Goal: Information Seeking & Learning: Learn about a topic

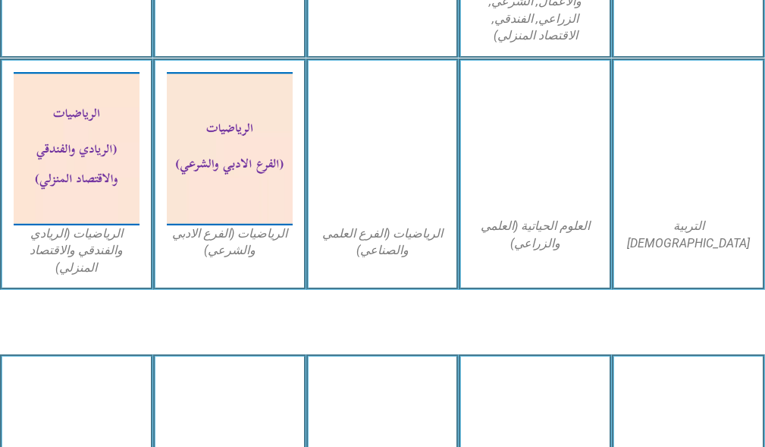
scroll to position [1213, 0]
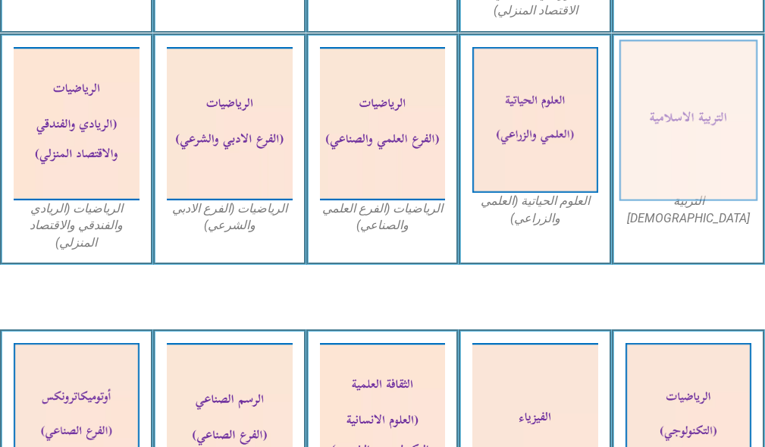
click at [670, 135] on img at bounding box center [689, 119] width 138 height 161
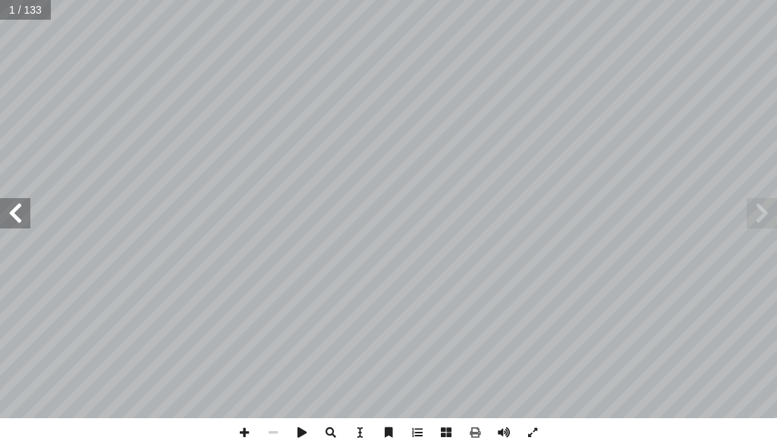
click at [6, 222] on span at bounding box center [15, 213] width 30 height 30
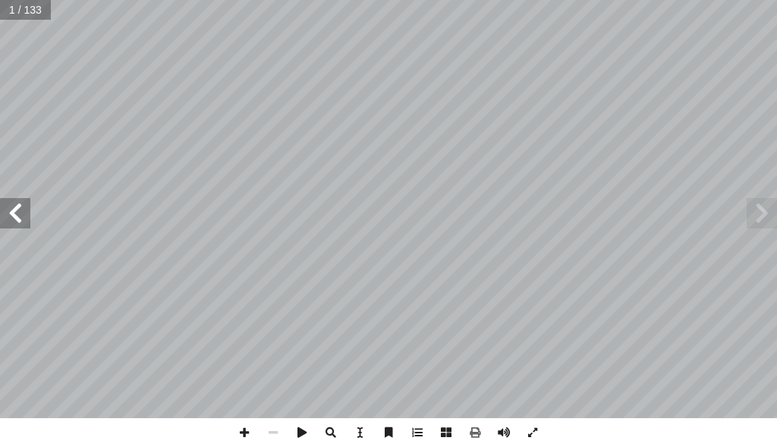
click at [6, 221] on span at bounding box center [15, 213] width 30 height 30
click at [6, 220] on span at bounding box center [15, 213] width 30 height 30
click at [5, 219] on span at bounding box center [15, 213] width 30 height 30
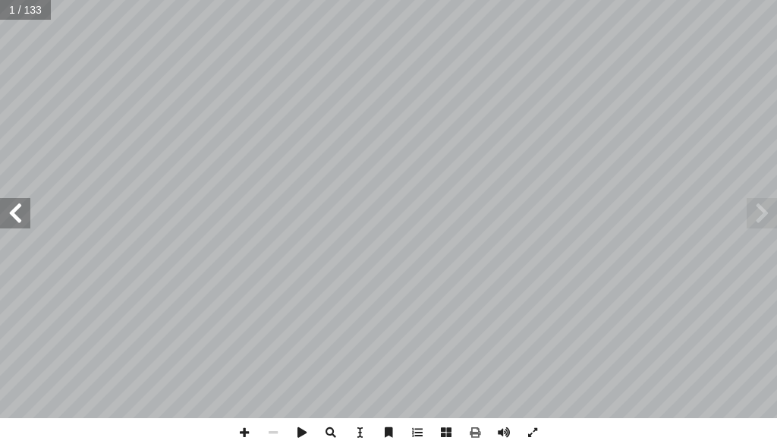
click at [5, 219] on span at bounding box center [15, 213] width 30 height 30
click at [5, 217] on span at bounding box center [15, 213] width 30 height 30
click at [3, 213] on span at bounding box center [15, 213] width 30 height 30
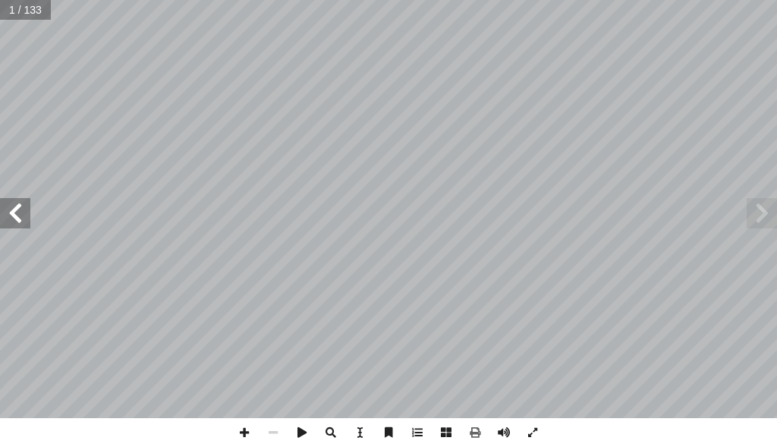
click at [3, 213] on span at bounding box center [15, 213] width 30 height 30
click at [5, 215] on span at bounding box center [15, 213] width 30 height 30
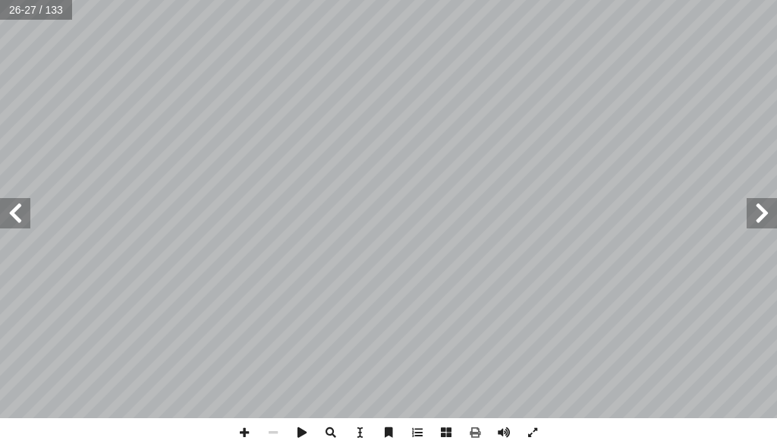
click at [751, 213] on span at bounding box center [761, 213] width 30 height 30
click at [754, 215] on span at bounding box center [761, 213] width 30 height 30
click at [16, 222] on span at bounding box center [15, 213] width 30 height 30
click at [18, 222] on span at bounding box center [15, 213] width 30 height 30
click at [237, 431] on span at bounding box center [244, 432] width 29 height 29
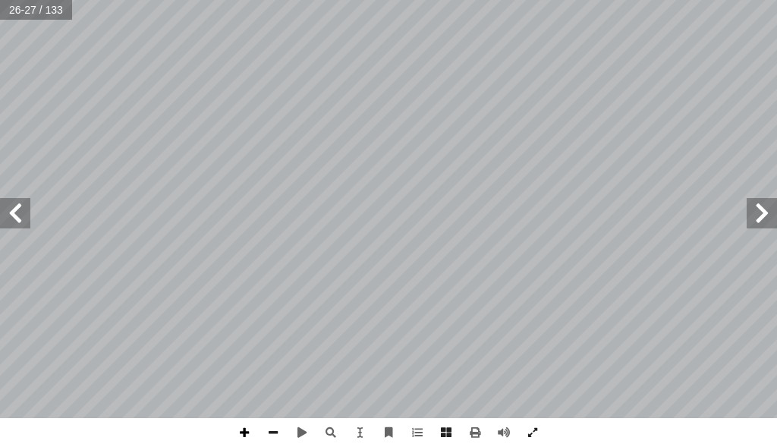
click at [240, 426] on span at bounding box center [244, 432] width 29 height 29
click at [273, 429] on span at bounding box center [273, 432] width 29 height 29
click at [246, 431] on span at bounding box center [244, 432] width 29 height 29
click at [270, 431] on span at bounding box center [273, 432] width 29 height 29
click at [181, 385] on div "٢ 1 - ب � ة عذ خر آ ل� � ه في ره له، وينتظر َّ لله منها ما قد � نيا؛ فيعطيه ُّ …" at bounding box center [388, 223] width 777 height 447
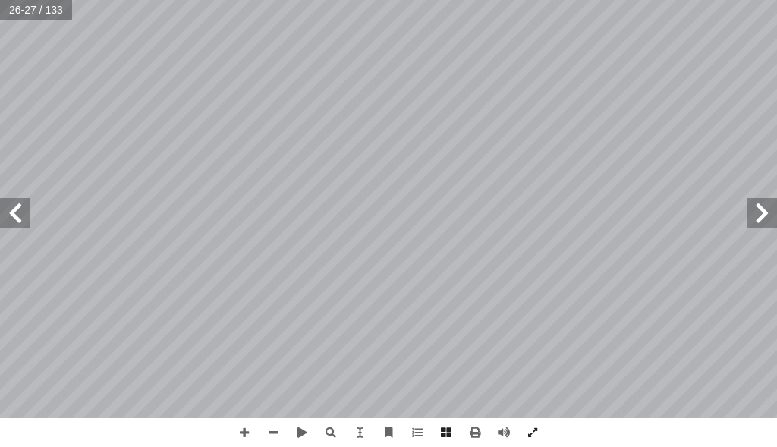
click at [8, 224] on span at bounding box center [15, 213] width 30 height 30
click at [8, 223] on span at bounding box center [15, 213] width 30 height 30
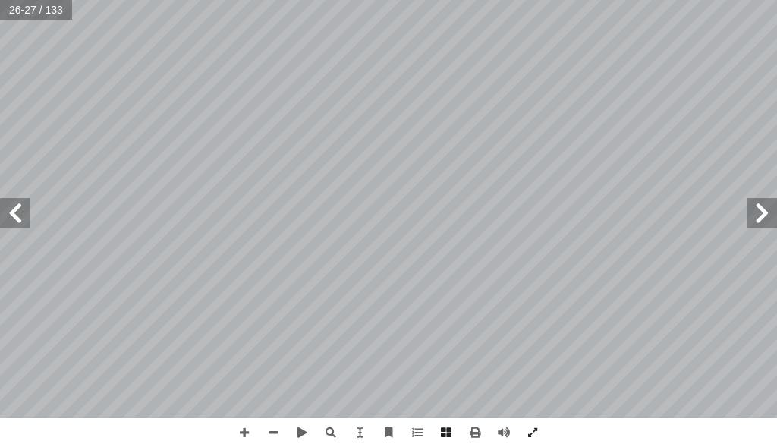
click at [8, 223] on span at bounding box center [15, 213] width 30 height 30
click at [8, 224] on span at bounding box center [15, 213] width 30 height 30
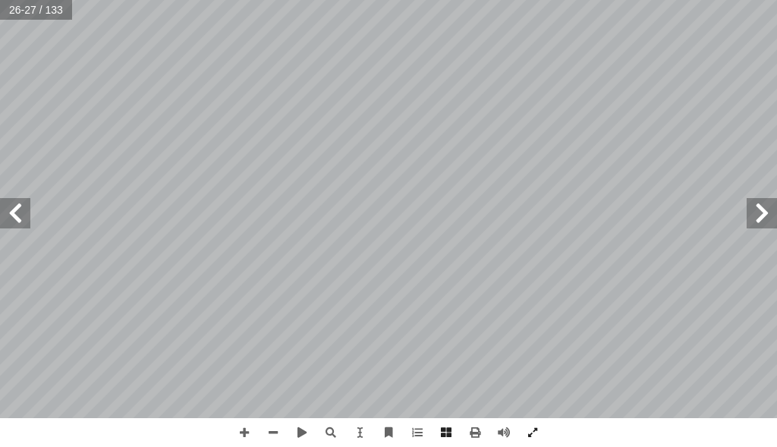
click at [7, 226] on span at bounding box center [15, 213] width 30 height 30
click at [5, 223] on span at bounding box center [15, 213] width 30 height 30
